Goal: Information Seeking & Learning: Learn about a topic

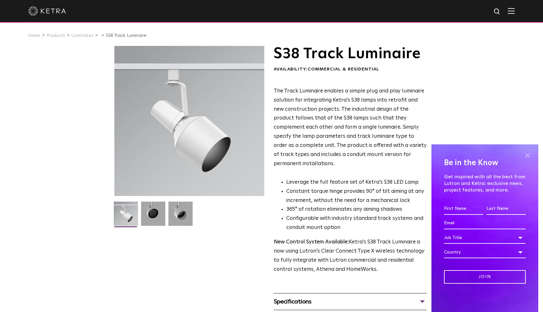
click at [528, 155] on span at bounding box center [526, 154] width 9 height 9
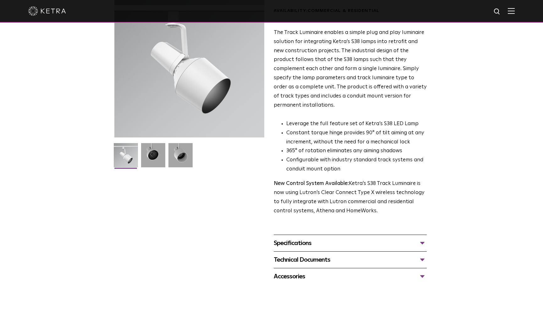
scroll to position [65, 0]
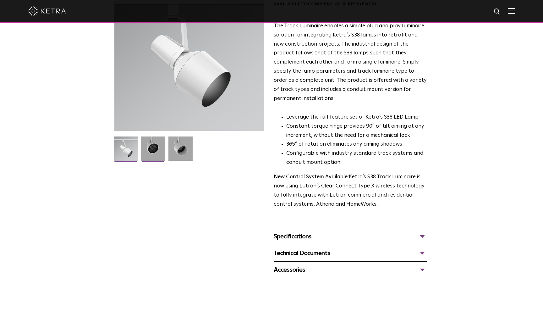
click at [150, 147] on img at bounding box center [153, 150] width 24 height 29
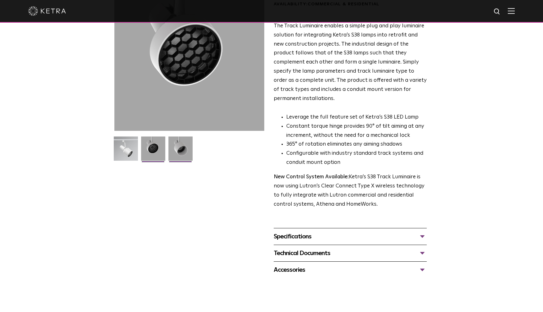
click at [181, 148] on img at bounding box center [180, 150] width 24 height 29
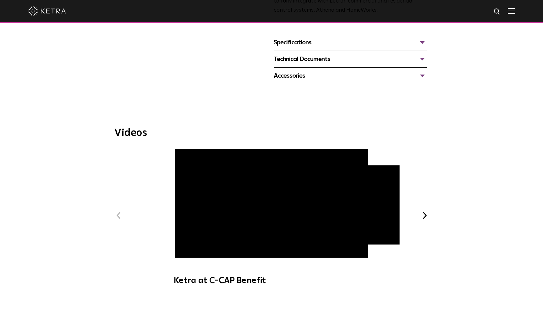
scroll to position [259, 0]
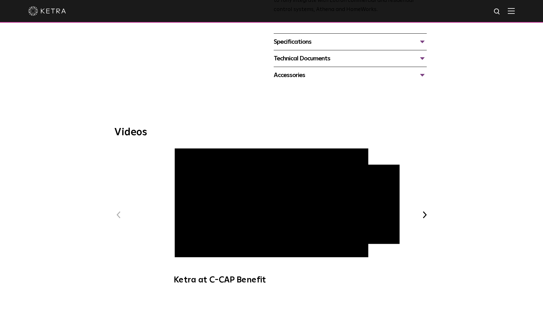
click at [381, 196] on span "Ketra Art + Light Experience" at bounding box center [329, 203] width 154 height 79
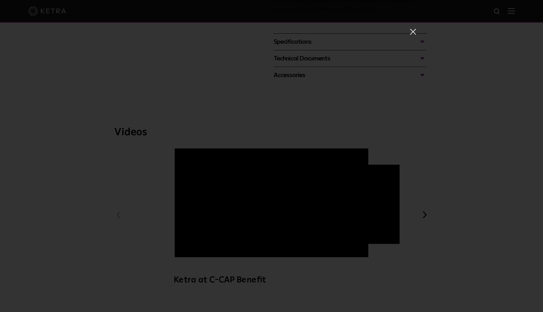
click at [415, 28] on span at bounding box center [412, 31] width 7 height 6
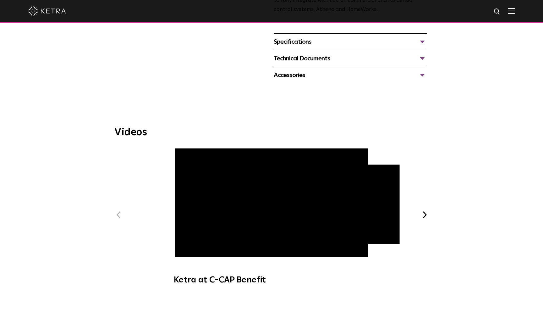
click at [421, 210] on button "Next" at bounding box center [424, 214] width 8 height 8
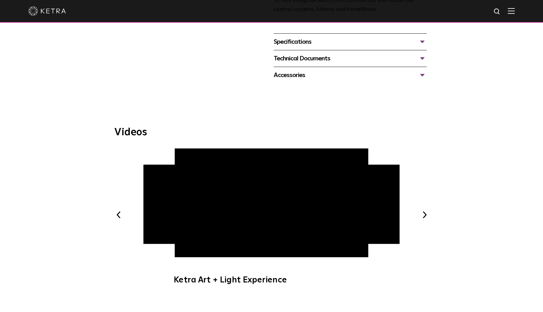
click at [421, 210] on button "Next" at bounding box center [424, 214] width 8 height 8
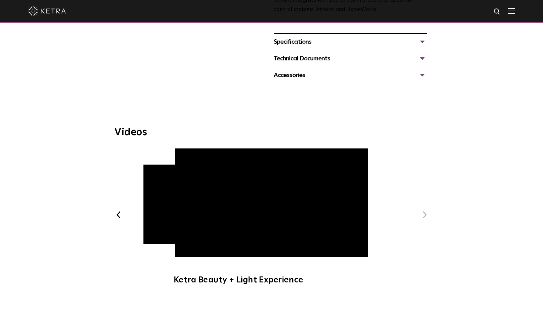
click at [421, 210] on button "Next" at bounding box center [424, 214] width 8 height 8
click at [424, 210] on button "Next" at bounding box center [424, 214] width 8 height 8
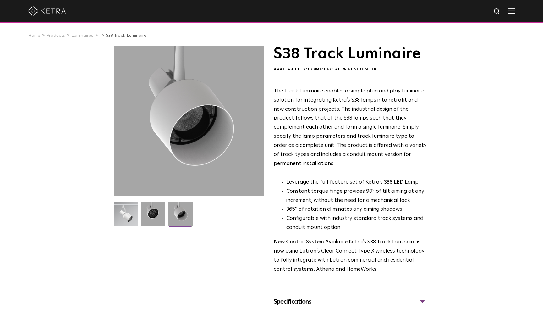
scroll to position [21, 0]
